Goal: Task Accomplishment & Management: Manage account settings

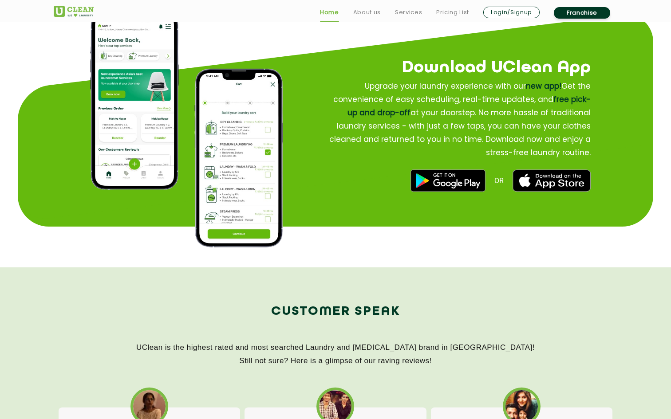
scroll to position [1090, 0]
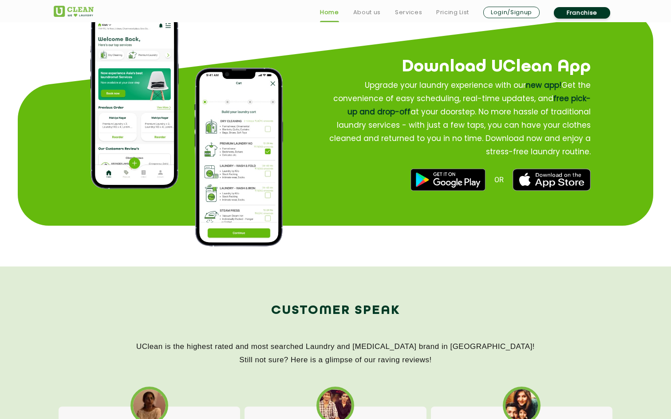
click at [459, 179] on img at bounding box center [447, 180] width 75 height 22
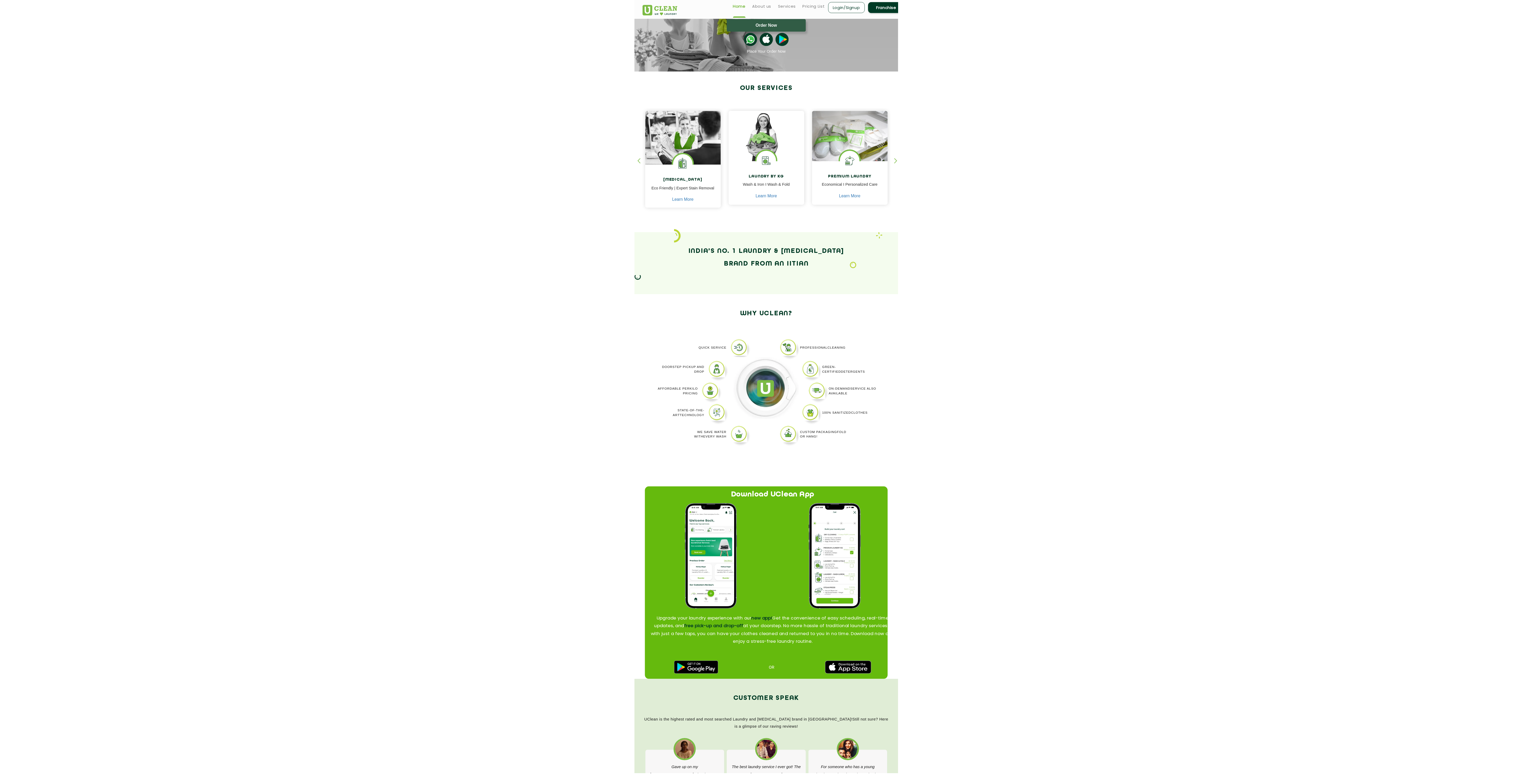
scroll to position [0, 0]
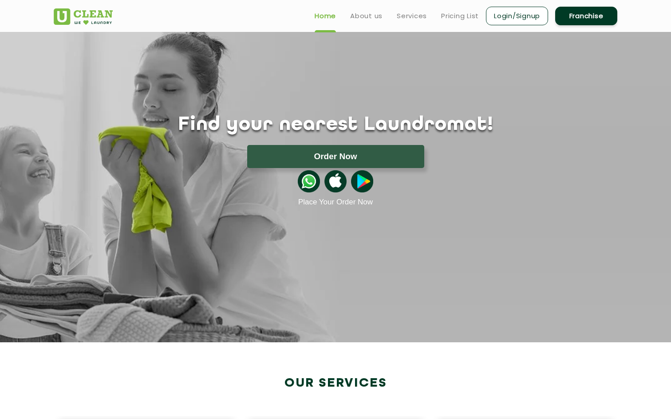
click at [364, 183] on img at bounding box center [362, 181] width 22 height 22
click at [536, 17] on link "Login/Signup" at bounding box center [517, 16] width 62 height 19
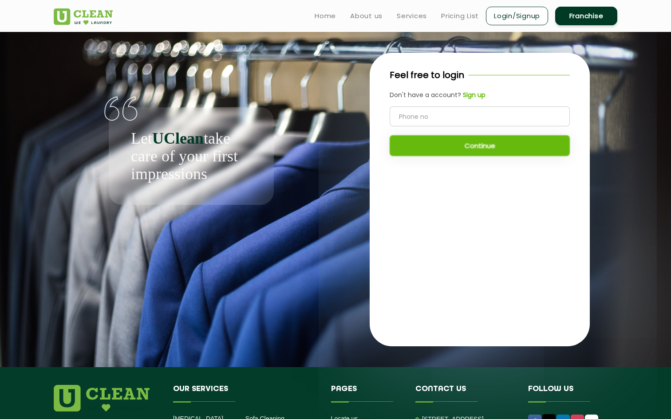
click at [468, 112] on input "tel" at bounding box center [479, 116] width 180 height 20
type input "7319783311"
click at [467, 148] on button "Continue" at bounding box center [479, 145] width 180 height 21
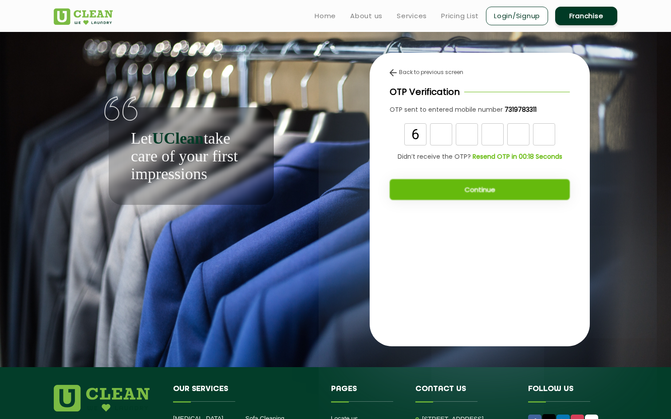
type input "6"
type input "8"
type input "6"
type input "7"
type input "8"
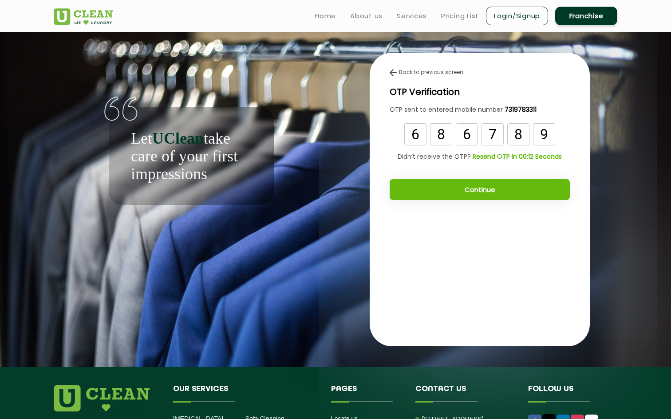
type input "9"
click at [455, 187] on button "Continue" at bounding box center [479, 189] width 180 height 21
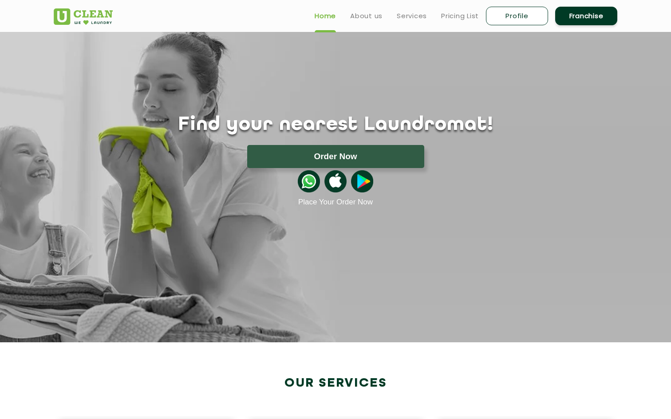
click at [529, 14] on link "Profile" at bounding box center [517, 16] width 62 height 19
select select
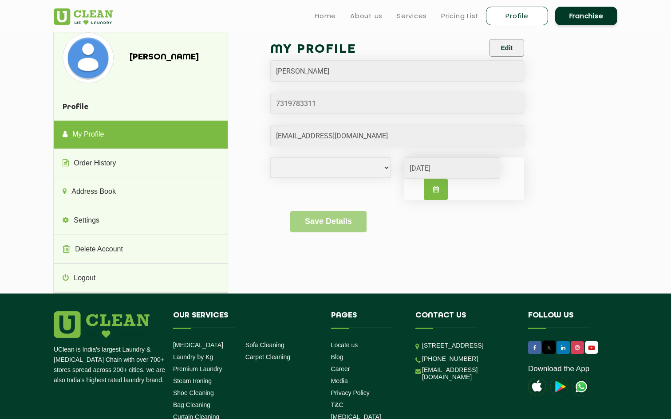
click at [573, 17] on link "Franchise" at bounding box center [586, 16] width 62 height 19
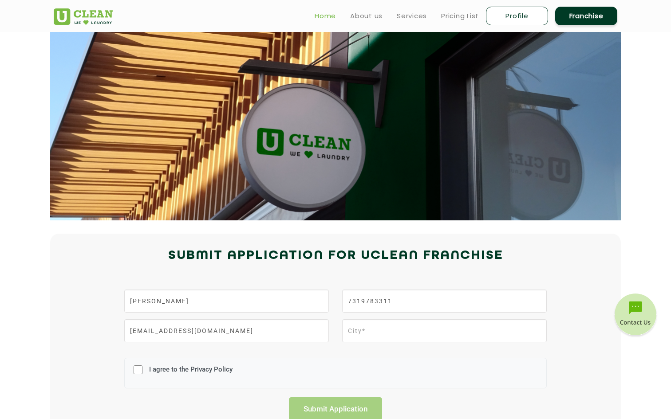
click at [321, 12] on link "Home" at bounding box center [324, 16] width 21 height 11
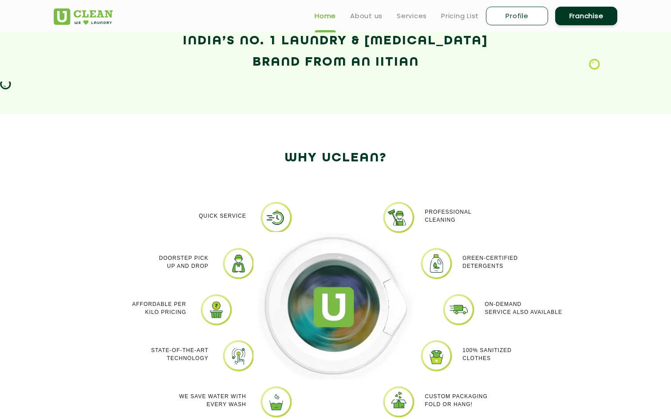
scroll to position [628, 0]
